Goal: Navigation & Orientation: Find specific page/section

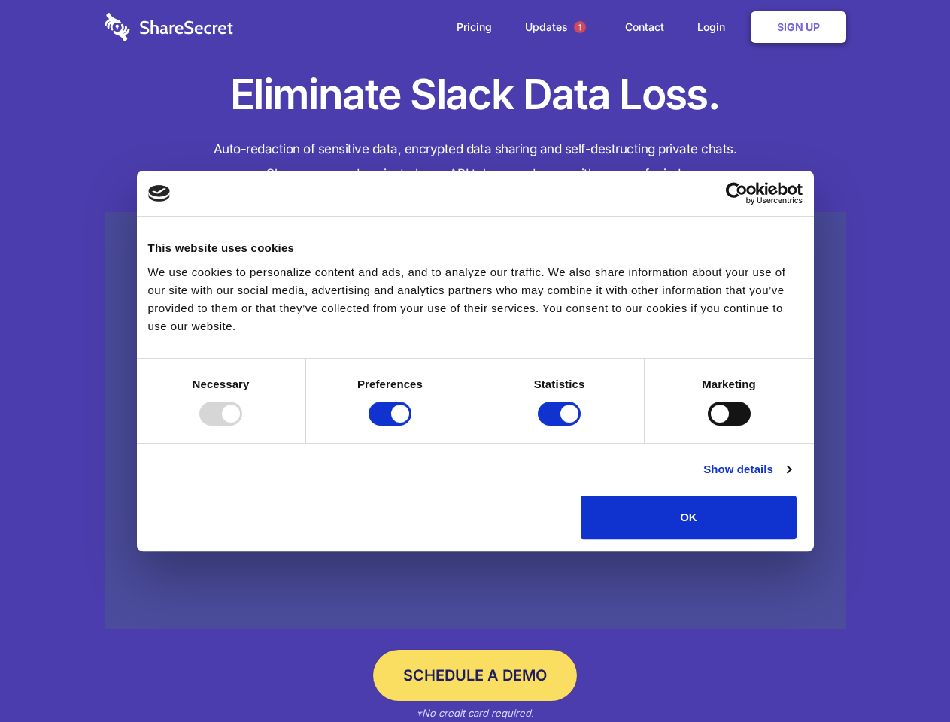
click at [242, 426] on div at bounding box center [220, 413] width 43 height 24
click at [411, 426] on input "Preferences" at bounding box center [389, 413] width 43 height 24
checkbox input "false"
click at [561, 426] on input "Statistics" at bounding box center [559, 413] width 43 height 24
checkbox input "false"
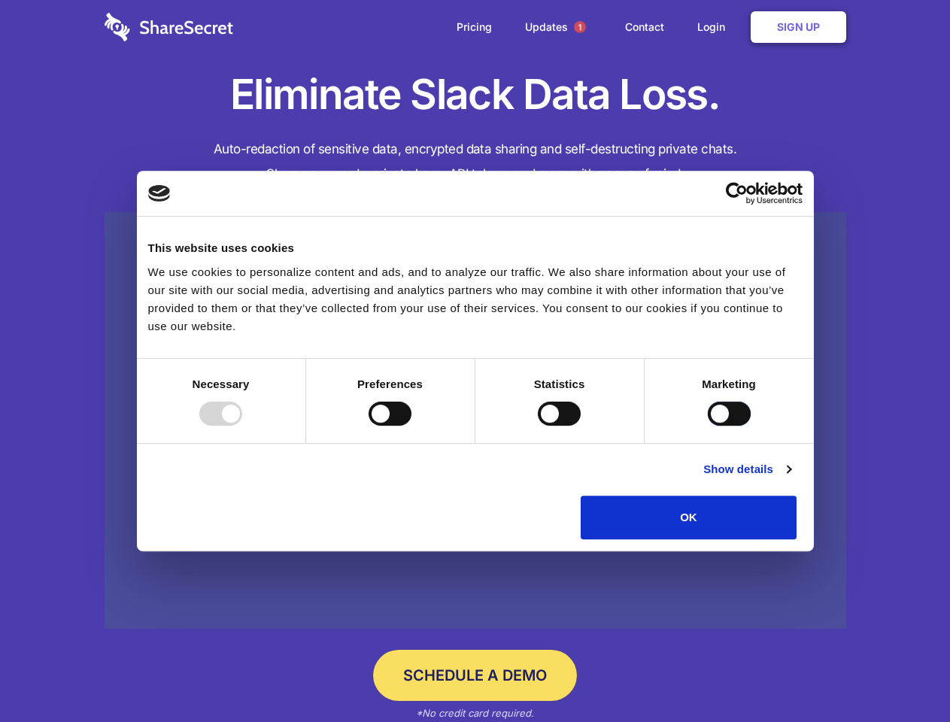
click at [708, 426] on input "Marketing" at bounding box center [729, 413] width 43 height 24
checkbox input "true"
click at [790, 478] on link "Show details" at bounding box center [746, 469] width 87 height 18
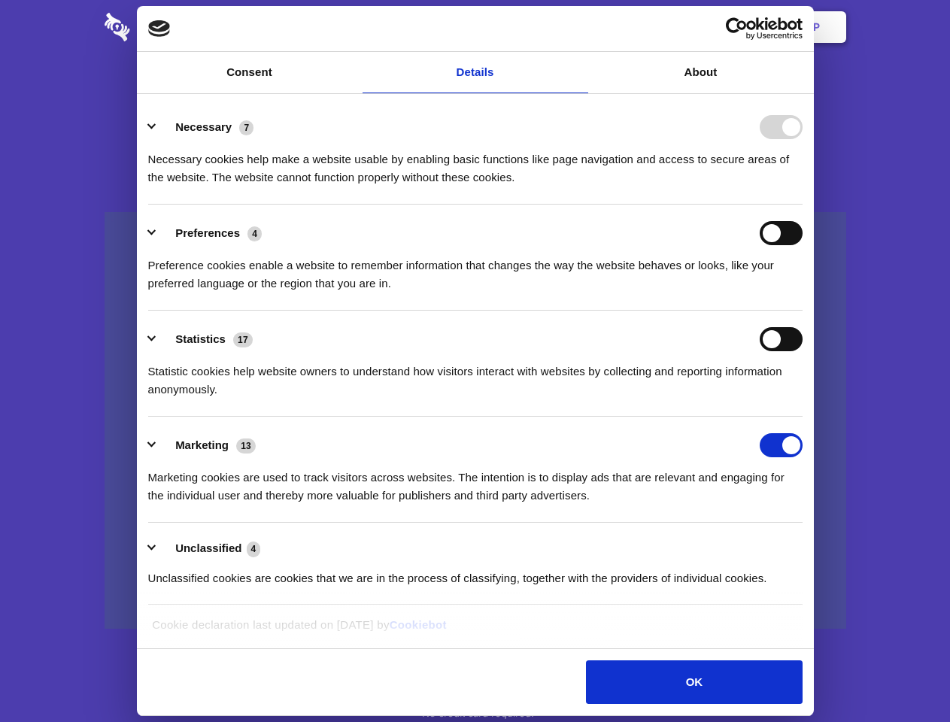
click at [802, 205] on li "Necessary 7 Necessary cookies help make a website usable by enabling basic func…" at bounding box center [475, 151] width 654 height 106
click at [579, 27] on span "1" at bounding box center [580, 27] width 12 height 12
